Goal: Transaction & Acquisition: Purchase product/service

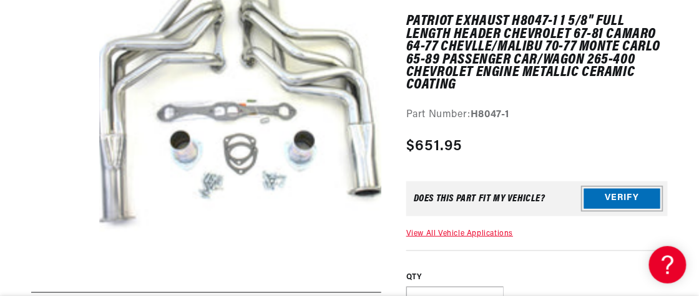
click at [628, 200] on button "Verify" at bounding box center [622, 199] width 76 height 20
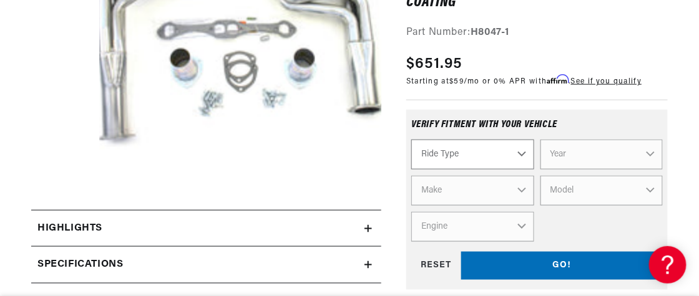
scroll to position [311, 0]
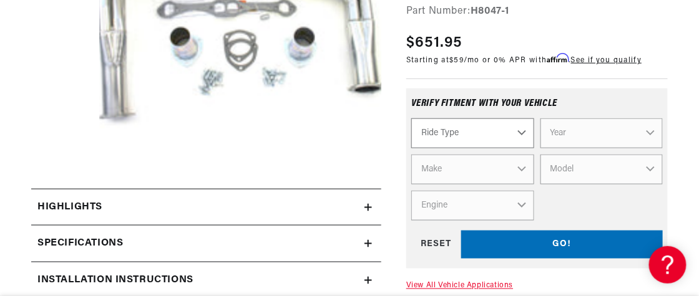
click at [519, 134] on select "Ride Type Automotive Agricultural Industrial Marine Motorcycle" at bounding box center [472, 134] width 123 height 30
click at [517, 136] on select "Ride Type Automotive Agricultural Industrial Marine Motorcycle" at bounding box center [472, 134] width 123 height 30
select select "Automotive"
click at [411, 119] on select "Ride Type Automotive Agricultural Industrial Marine Motorcycle" at bounding box center [472, 134] width 123 height 30
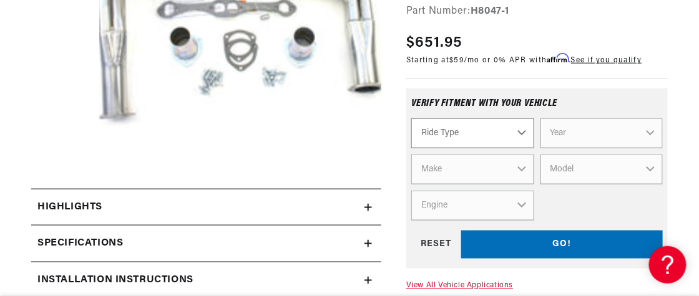
select select "Automotive"
click at [572, 135] on select "Year [DATE] 2025 2024 2023 2022 2021 2020 2019 2018 2017 2016 2015 2014 2013 20…" at bounding box center [601, 134] width 123 height 30
select select "1982"
click at [540, 119] on select "Year [DATE] 2025 2024 2023 2022 2021 2020 2019 2018 2017 2016 2015 2014 2013 20…" at bounding box center [601, 134] width 123 height 30
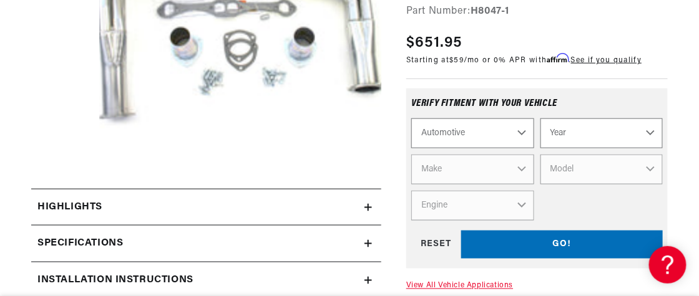
select select "1982"
click at [498, 177] on select "Make American Motors Avanti Buick Cadillac Checker Chevrolet Chrysler Dodge For…" at bounding box center [472, 170] width 123 height 30
select select "GMC"
click at [411, 155] on select "Make American Motors Avanti Buick Cadillac Checker Chevrolet Chrysler Dodge For…" at bounding box center [472, 170] width 123 height 30
select select "GMC"
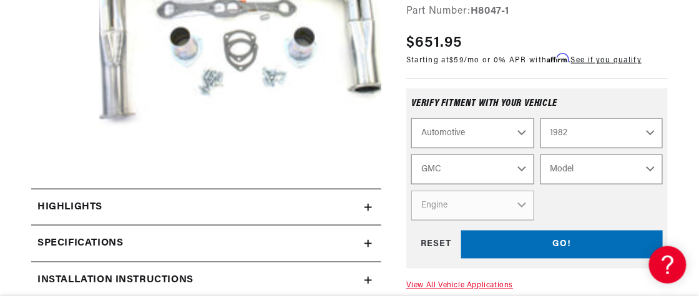
click at [589, 172] on select "Model B6000 C1500 C1500 Suburban C2500 C2500 Suburban C3500 C6000 C7000 [PERSON…" at bounding box center [601, 170] width 123 height 30
select select "C1500"
click at [540, 155] on select "Model B6000 C1500 C1500 Suburban C2500 C2500 Suburban C3500 C6000 C7000 [PERSON…" at bounding box center [601, 170] width 123 height 30
select select "C1500"
click at [493, 204] on select "Engine 5.0L 5.7L" at bounding box center [472, 206] width 123 height 30
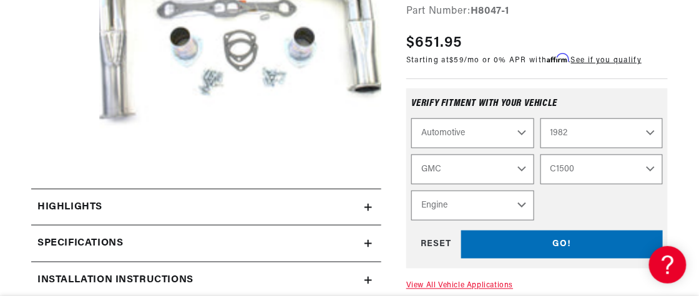
scroll to position [0, 378]
select select "5.7L"
click at [411, 191] on select "Engine 5.0L 5.7L" at bounding box center [472, 206] width 123 height 30
select select "Engine"
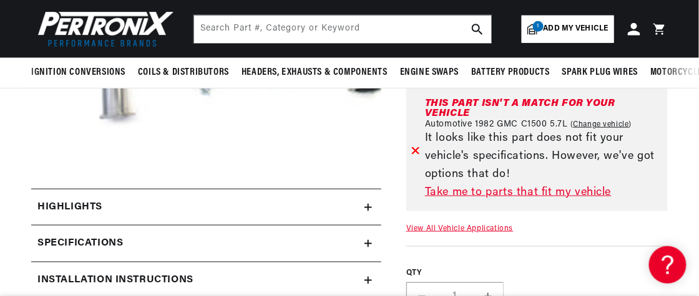
scroll to position [0, 0]
